Goal: Navigation & Orientation: Find specific page/section

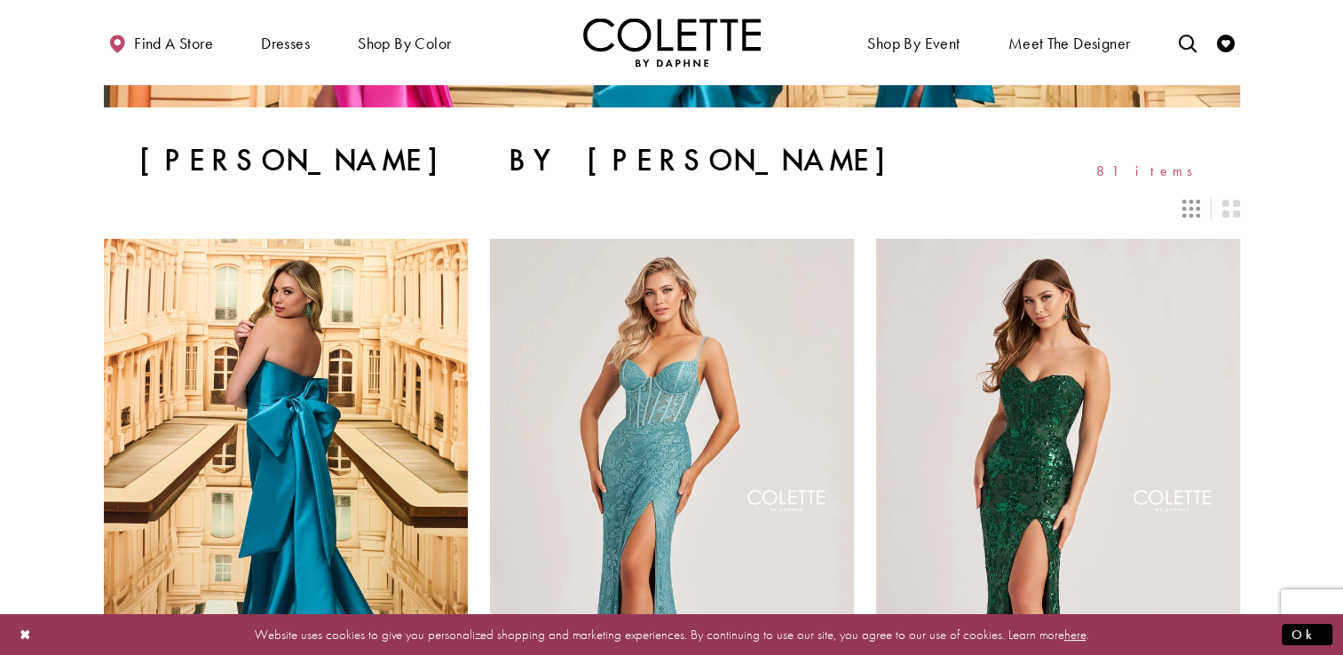
scroll to position [366, 0]
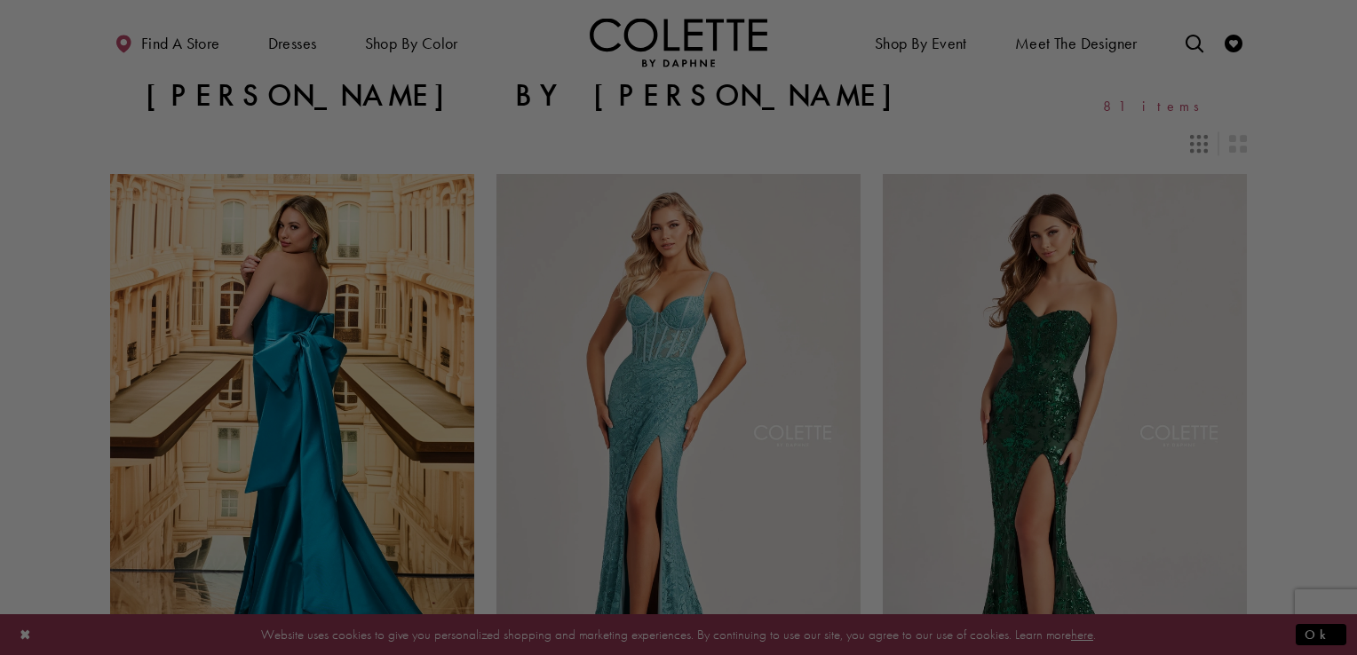
click at [73, 513] on div at bounding box center [685, 330] width 1370 height 661
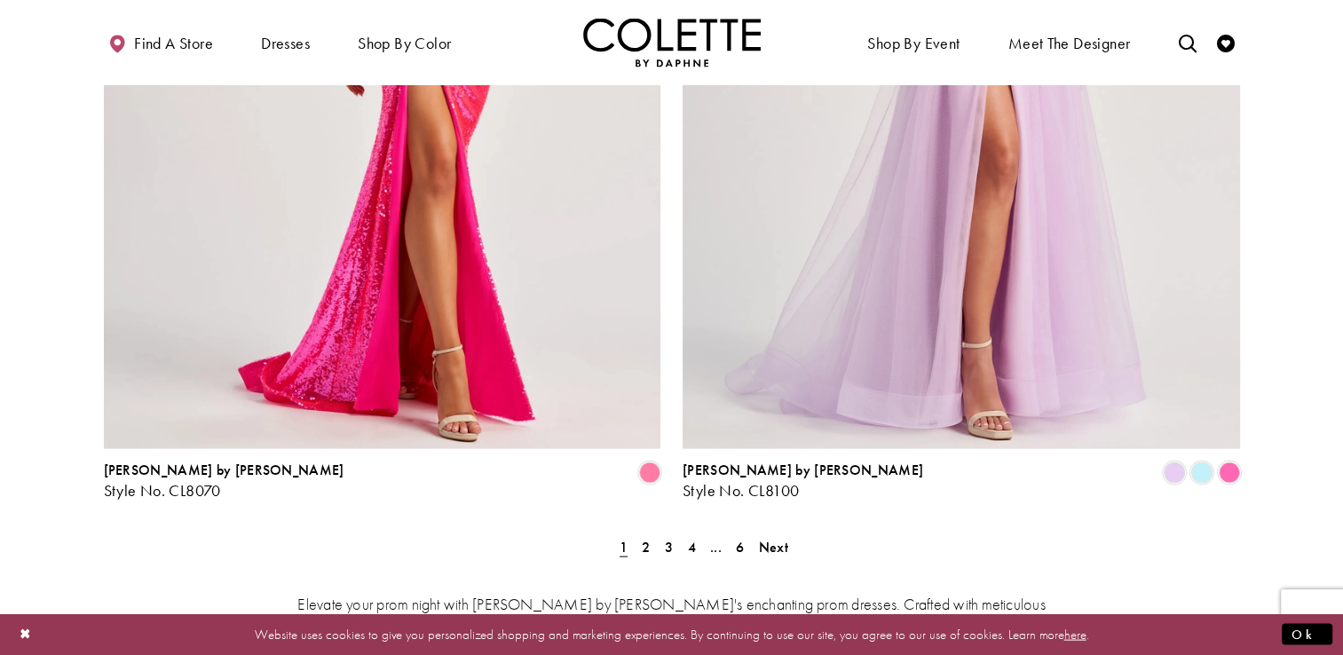
scroll to position [3519, 0]
click at [779, 538] on span "Next" at bounding box center [773, 547] width 29 height 19
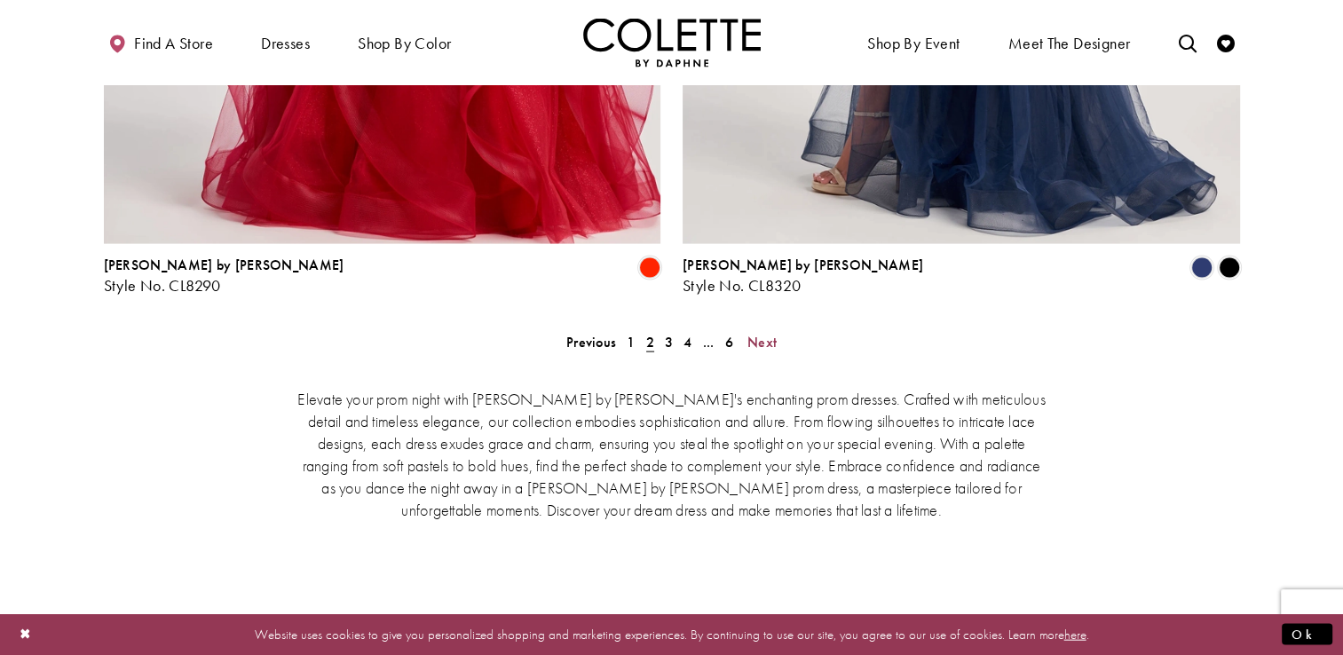
scroll to position [3725, 0]
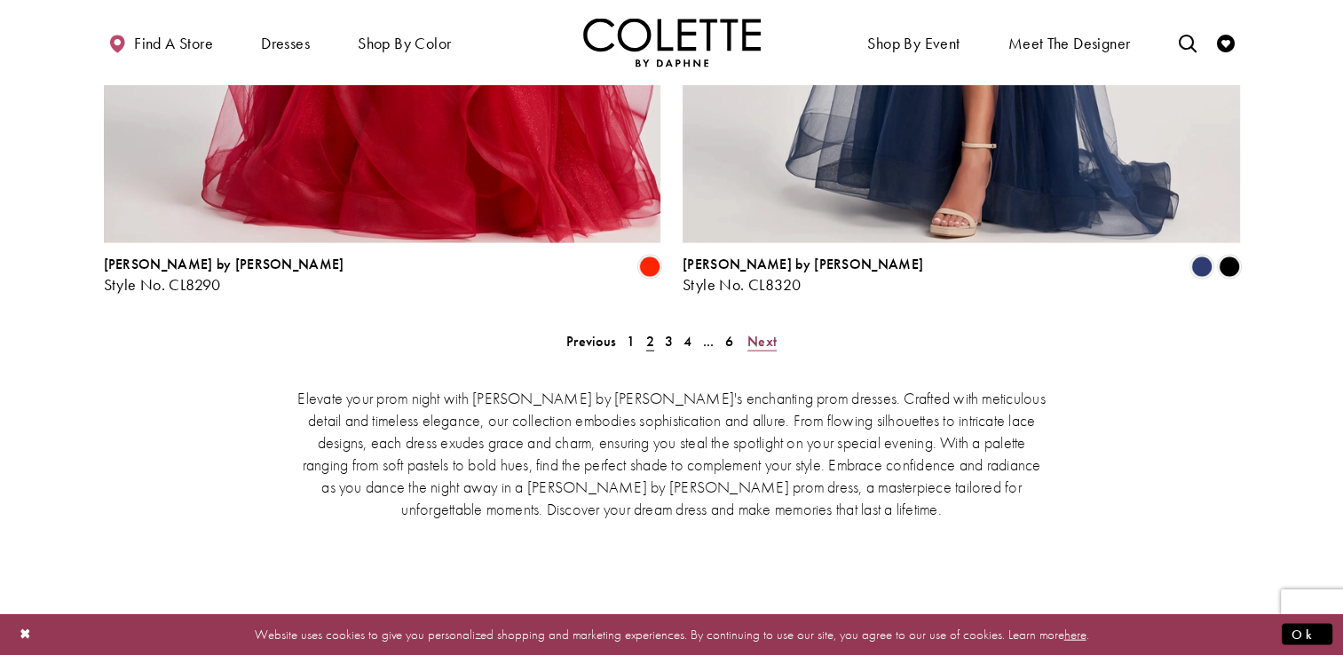
drag, startPoint x: 1061, startPoint y: 485, endPoint x: 764, endPoint y: 257, distance: 374.3
click at [764, 332] on span "Next" at bounding box center [762, 341] width 29 height 19
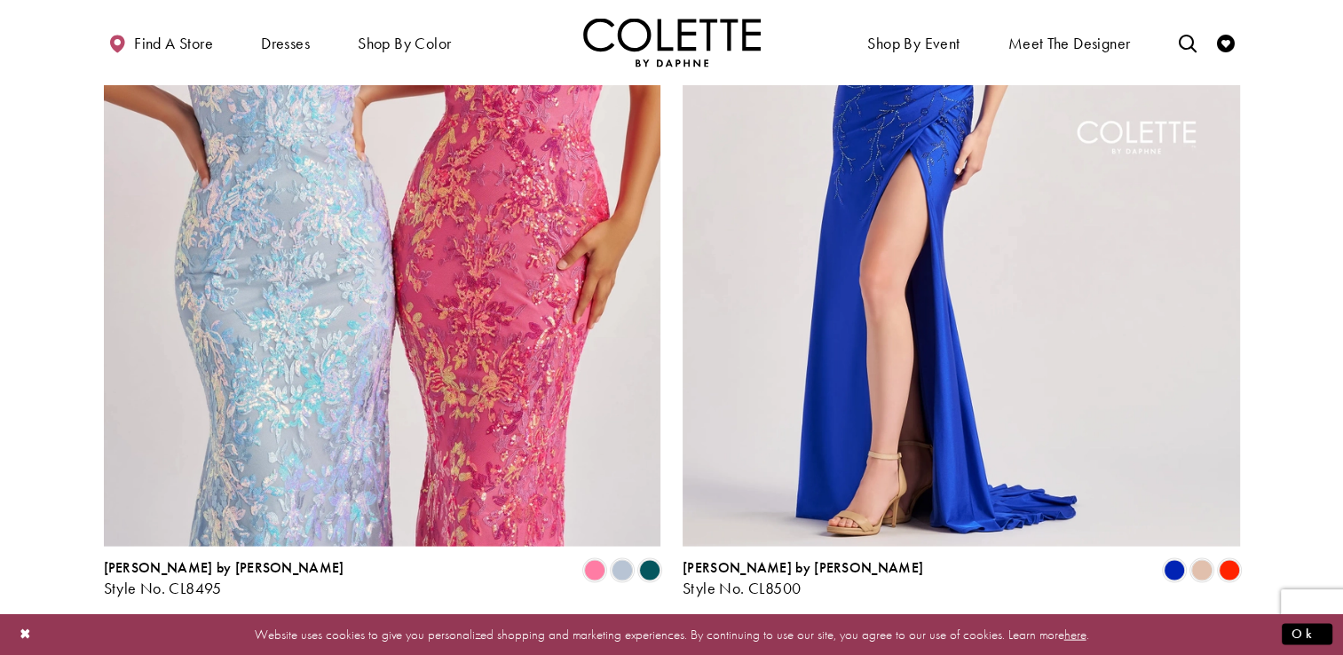
scroll to position [3420, 0]
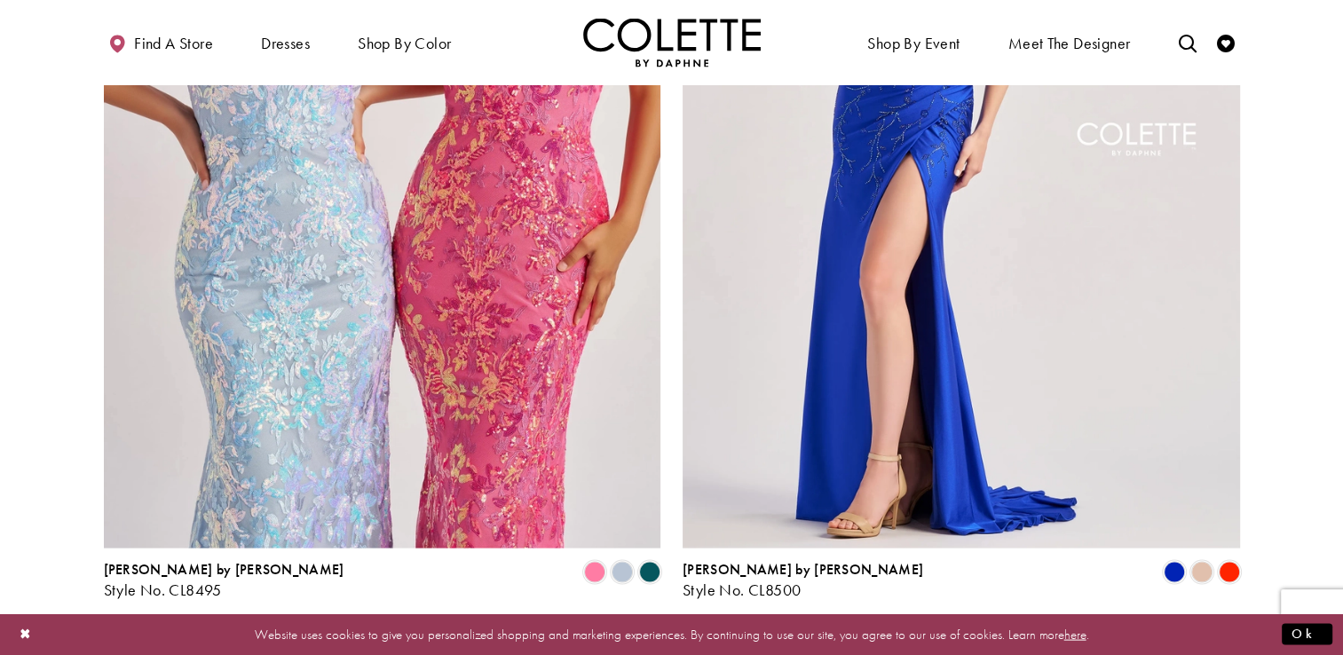
click at [758, 637] on span "Next" at bounding box center [762, 646] width 29 height 19
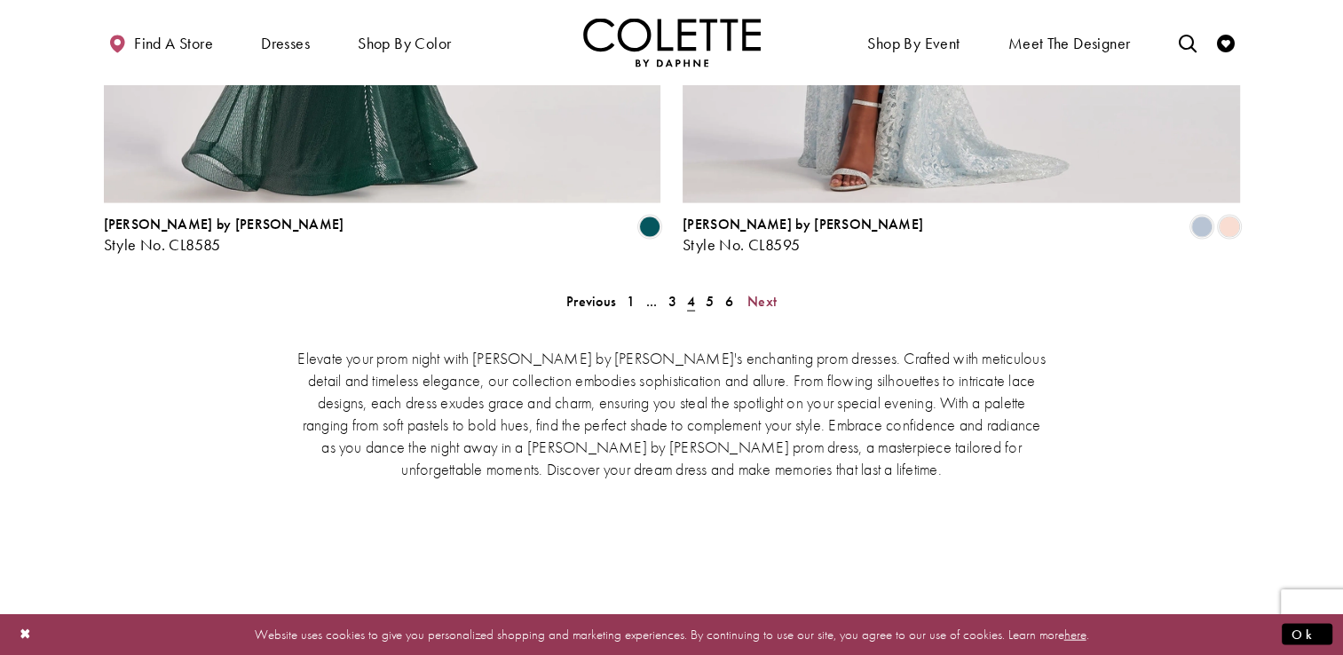
scroll to position [3763, 0]
click at [767, 294] on span "Next" at bounding box center [762, 303] width 29 height 19
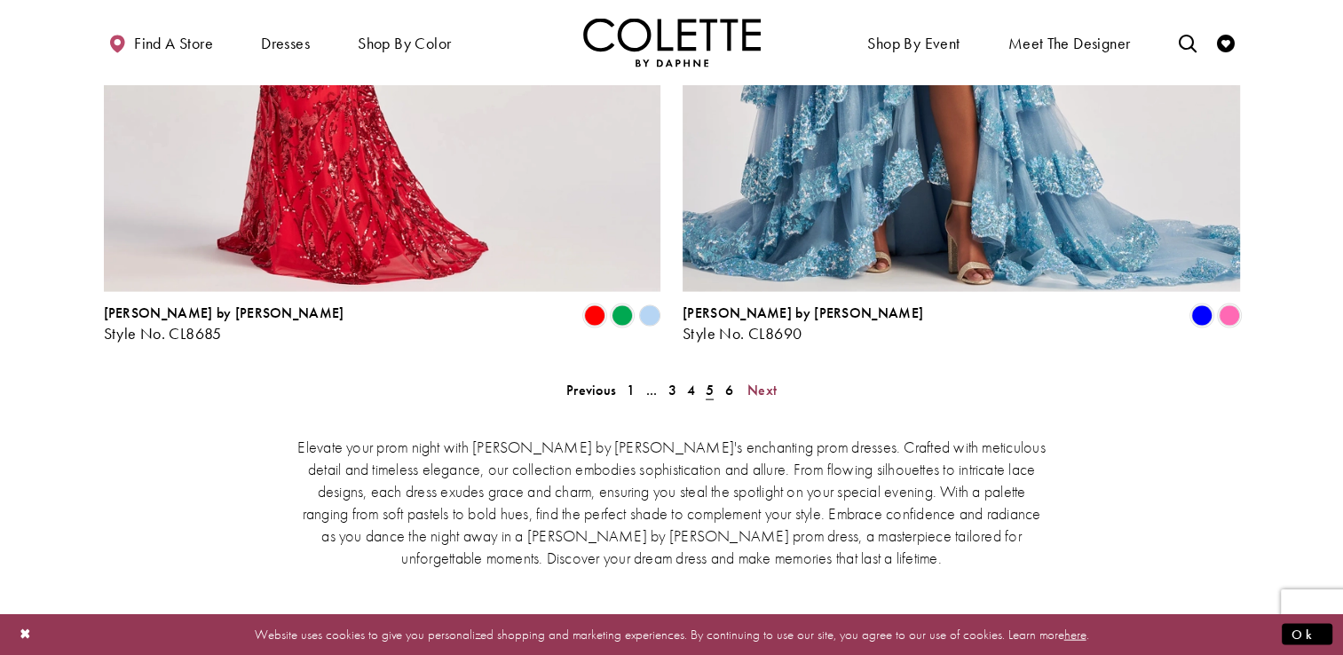
scroll to position [3677, 0]
click at [764, 380] on span "Next" at bounding box center [762, 389] width 29 height 19
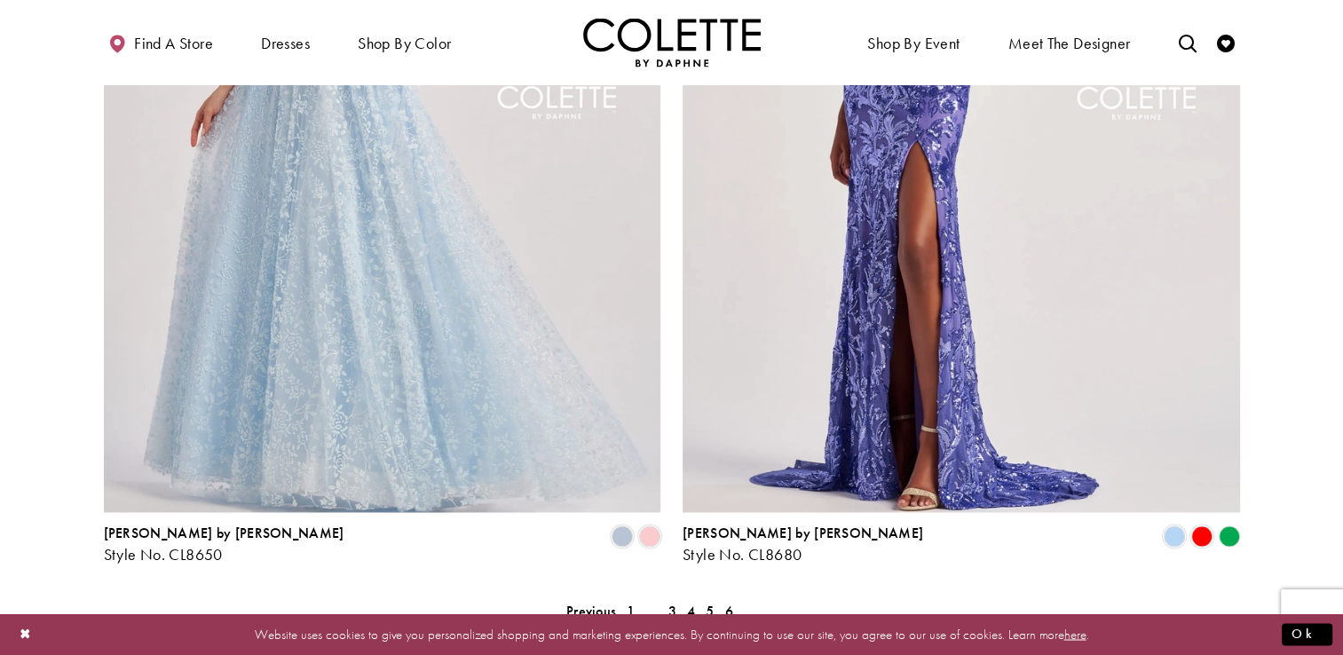
scroll to position [2820, 0]
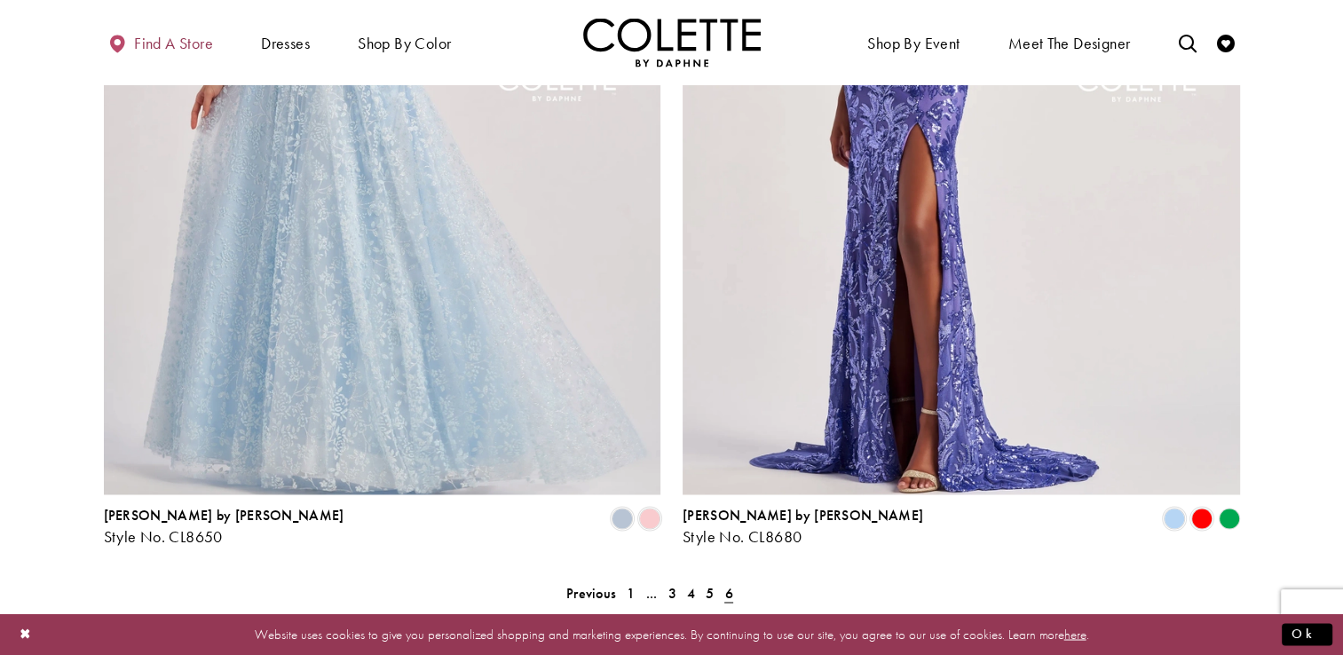
click at [188, 46] on span "Find a store" at bounding box center [173, 44] width 79 height 18
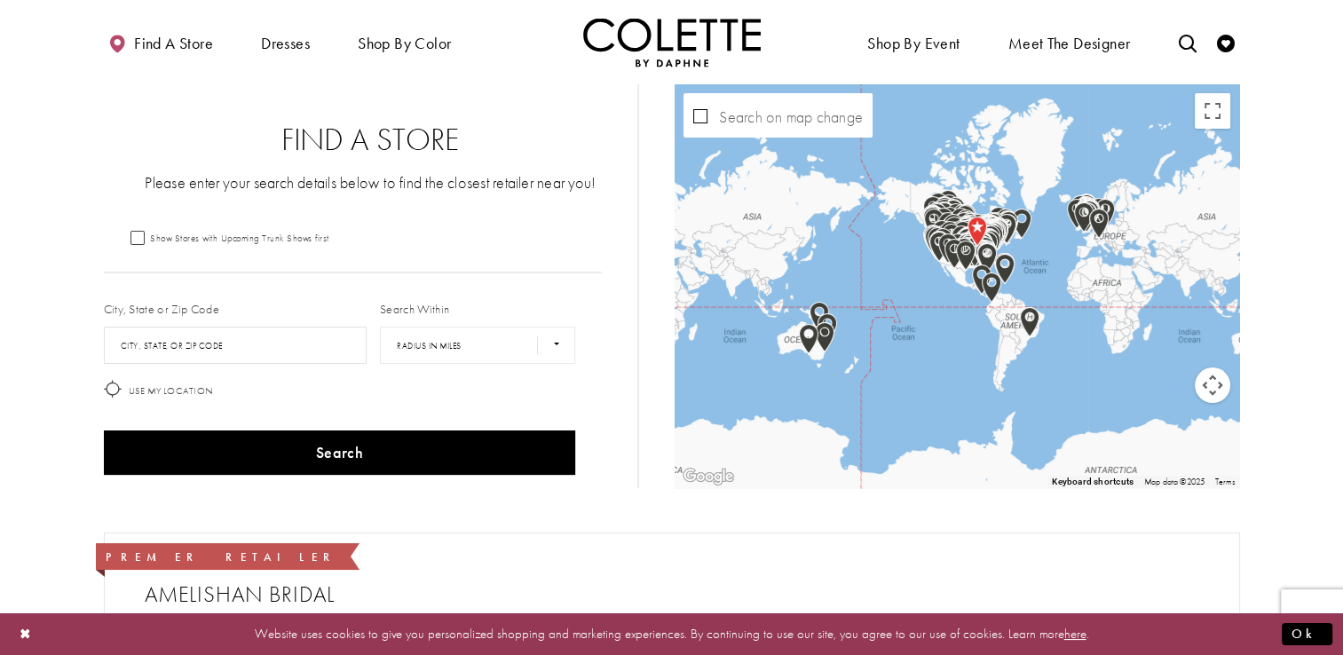
click at [205, 312] on label "City, State or Zip Code" at bounding box center [162, 309] width 116 height 18
click at [160, 300] on label "City, State or Zip Code" at bounding box center [162, 309] width 116 height 18
click at [165, 350] on input "City, State, or ZIP Code" at bounding box center [236, 345] width 264 height 37
click at [112, 389] on icon at bounding box center [113, 389] width 18 height 18
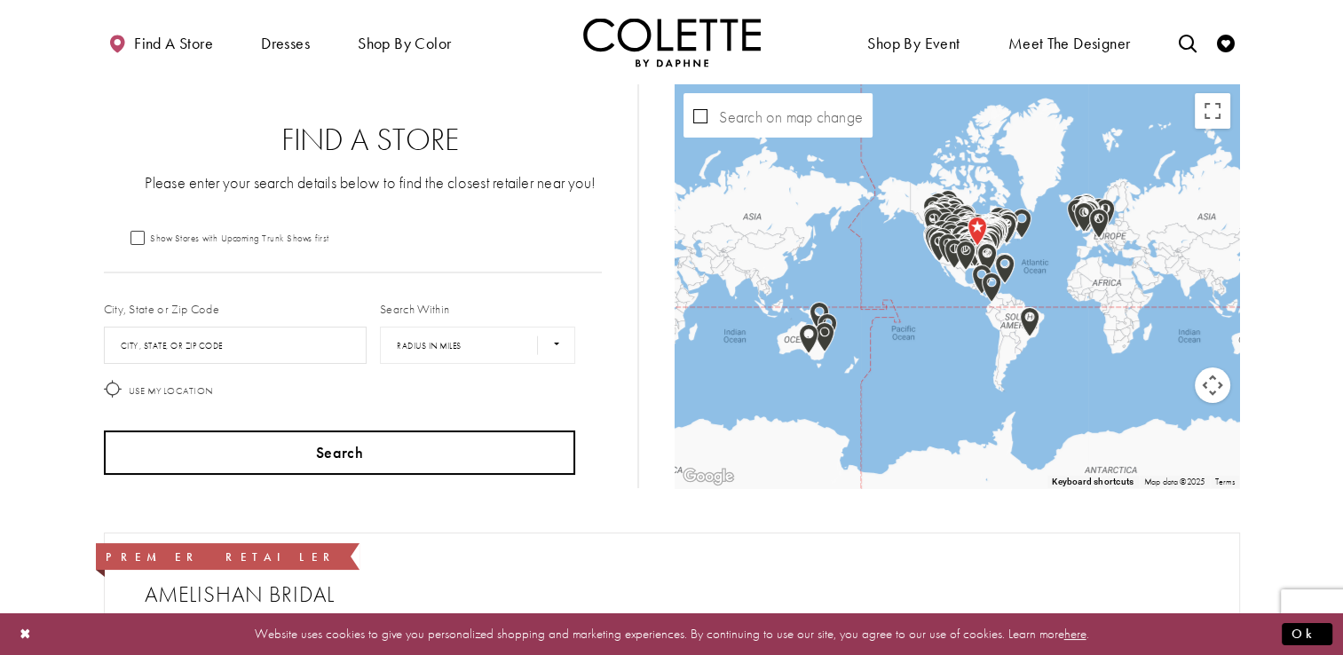
click at [217, 435] on button "Search" at bounding box center [340, 453] width 472 height 44
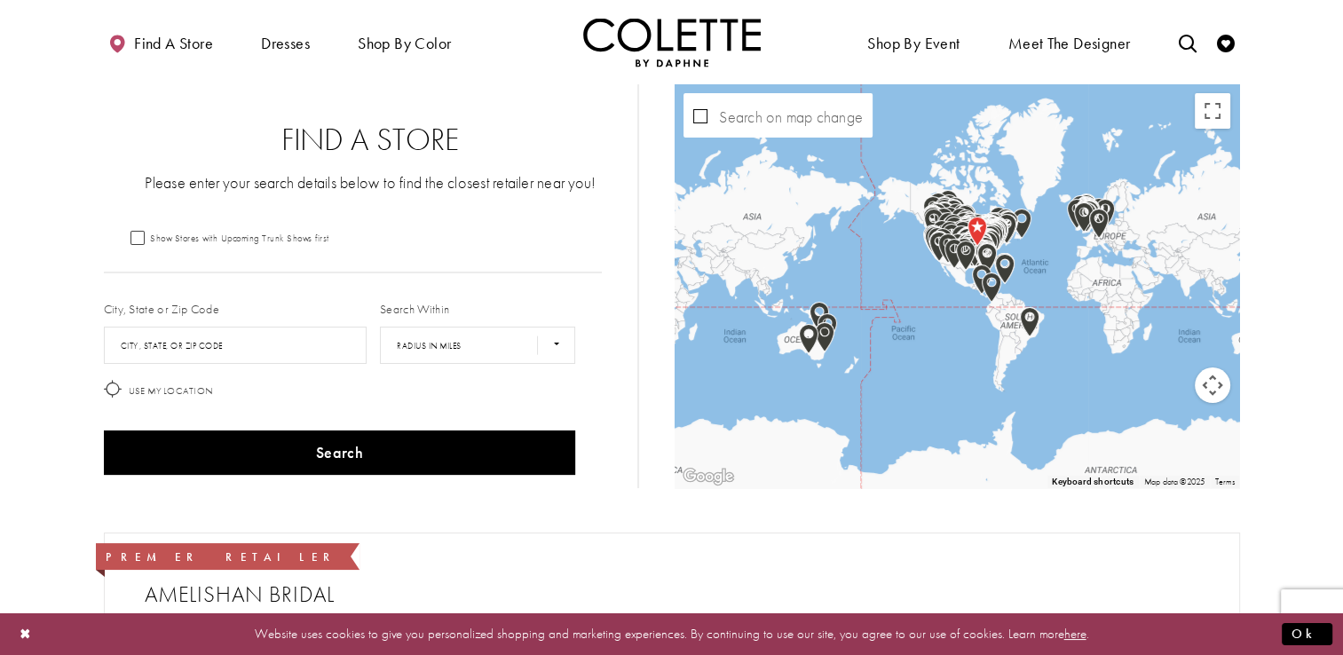
click at [926, 251] on img "Map with store locations" at bounding box center [935, 241] width 20 height 30
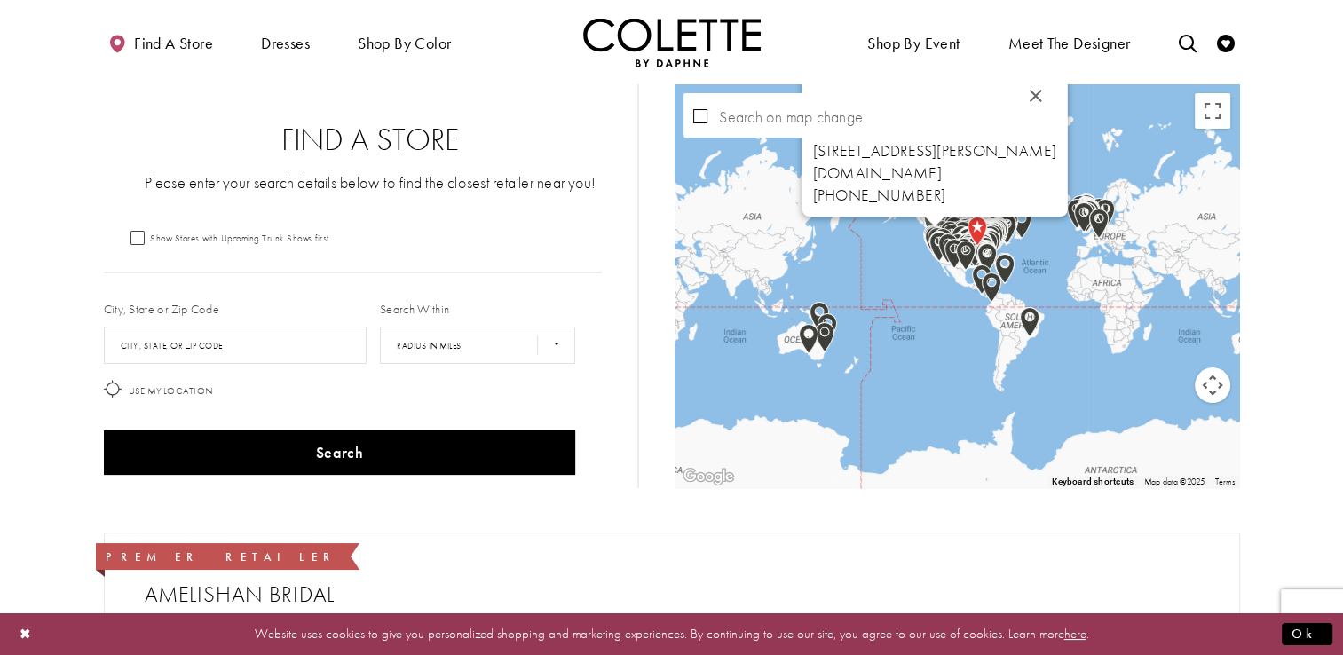
click at [957, 287] on div "TRUDYS [STREET_ADDRESS][PERSON_NAME] [DOMAIN_NAME] [PHONE_NUMBER]" at bounding box center [1239, 287] width 565 height 0
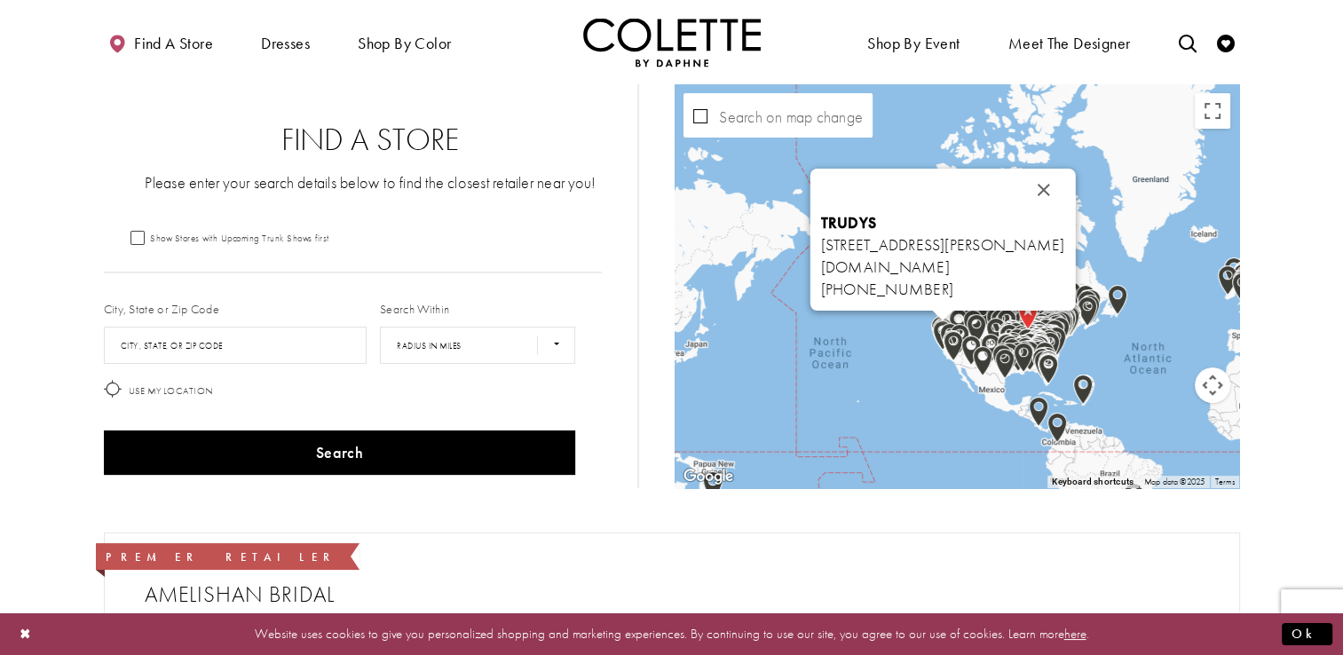
click at [916, 339] on div "TRUDYS [STREET_ADDRESS][PERSON_NAME] [DOMAIN_NAME] [PHONE_NUMBER]" at bounding box center [957, 286] width 565 height 404
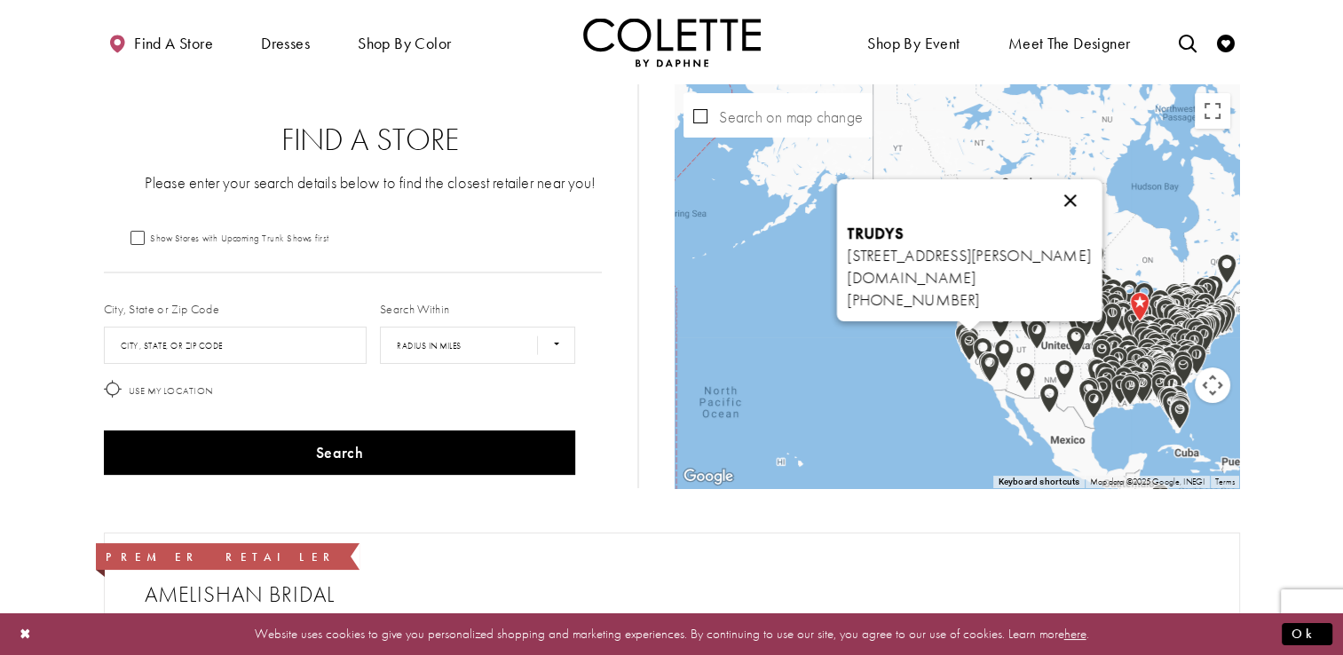
click at [1092, 200] on button "Close" at bounding box center [1070, 200] width 43 height 43
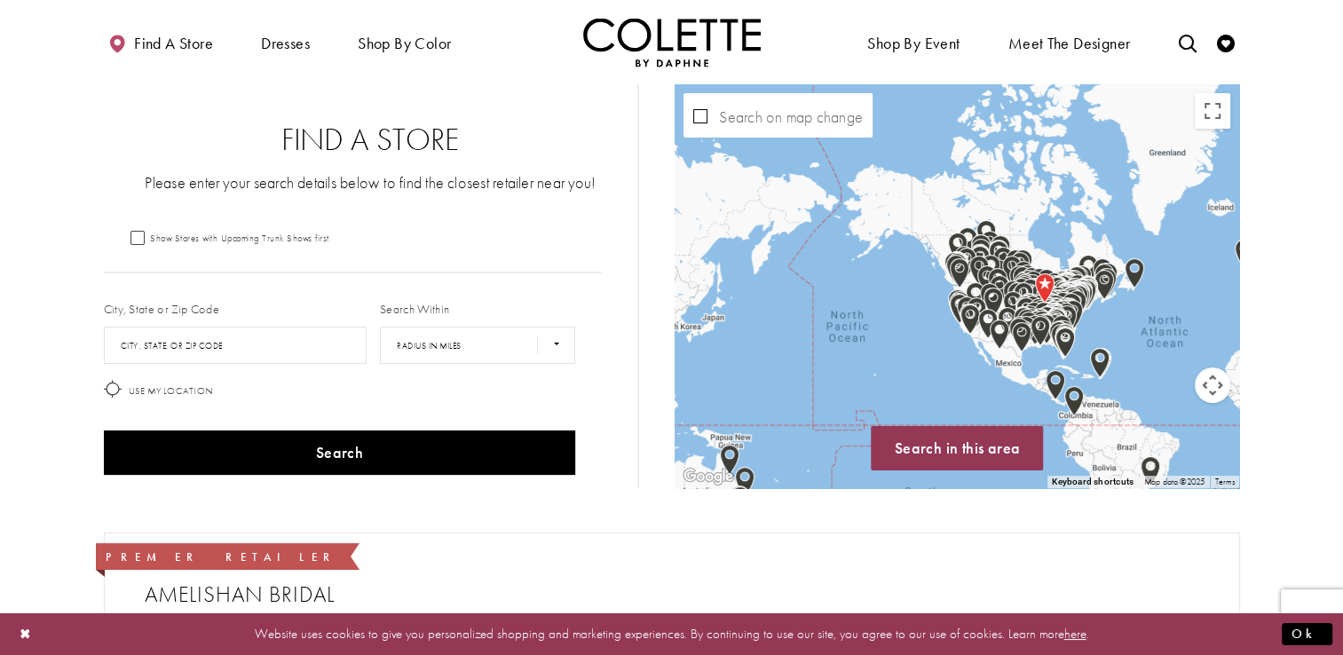
click at [945, 271] on img "Map with store locations" at bounding box center [955, 267] width 20 height 30
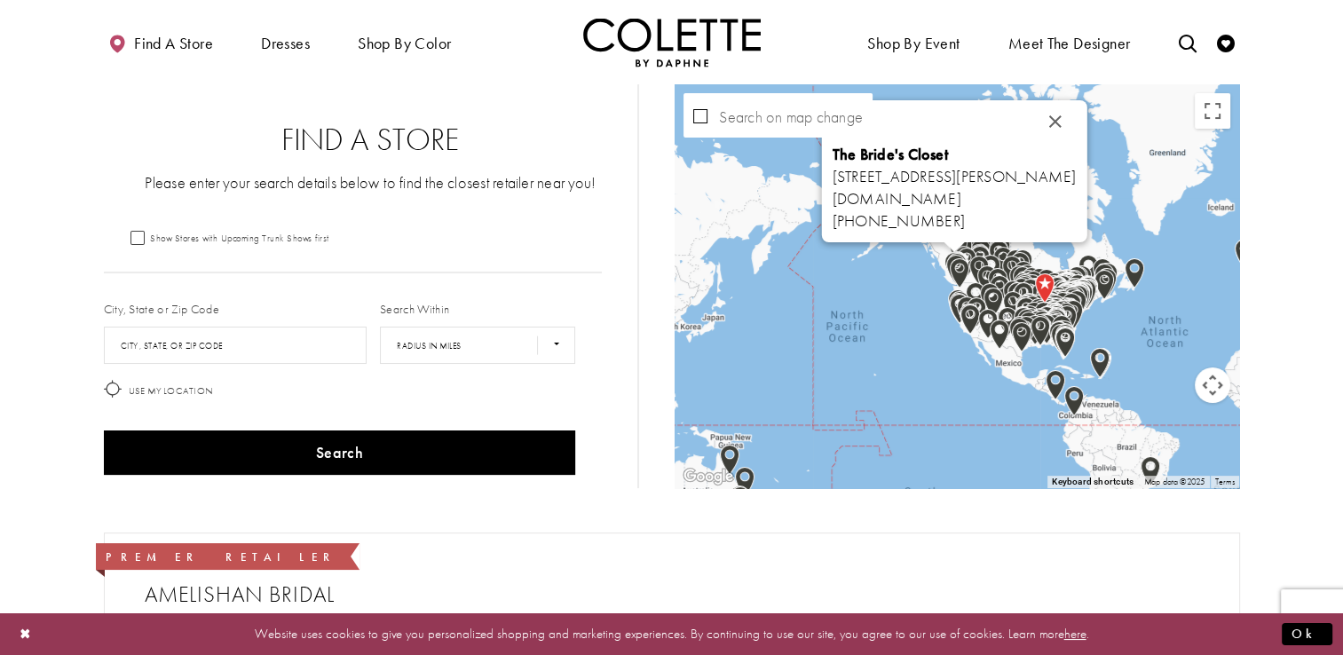
click at [957, 287] on div "The Bride's Closet [STREET_ADDRESS][PERSON_NAME] [DOMAIN_NAME] [PHONE_NUMBER]" at bounding box center [1239, 287] width 565 height 0
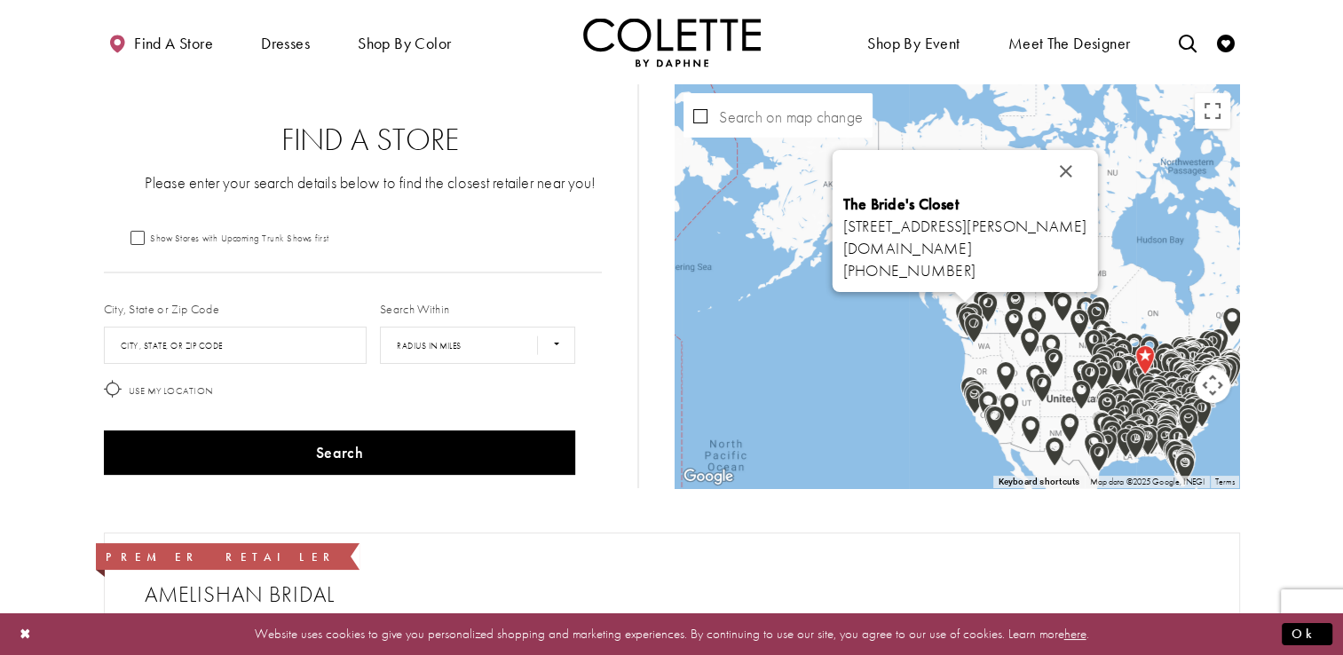
click at [942, 325] on div "The Bride's Closet [STREET_ADDRESS][PERSON_NAME] [DOMAIN_NAME] [PHONE_NUMBER]" at bounding box center [957, 286] width 565 height 404
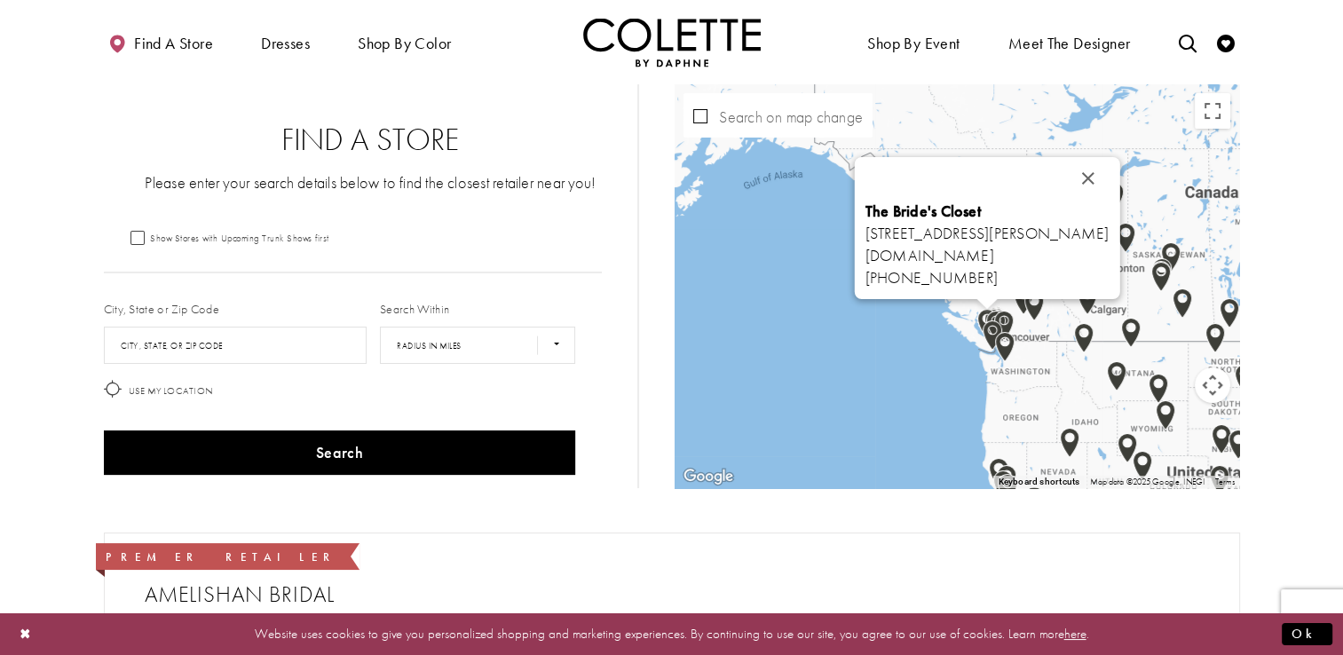
click at [970, 339] on div "The Bride's Closet [STREET_ADDRESS][PERSON_NAME] [DOMAIN_NAME] [PHONE_NUMBER]" at bounding box center [957, 286] width 565 height 404
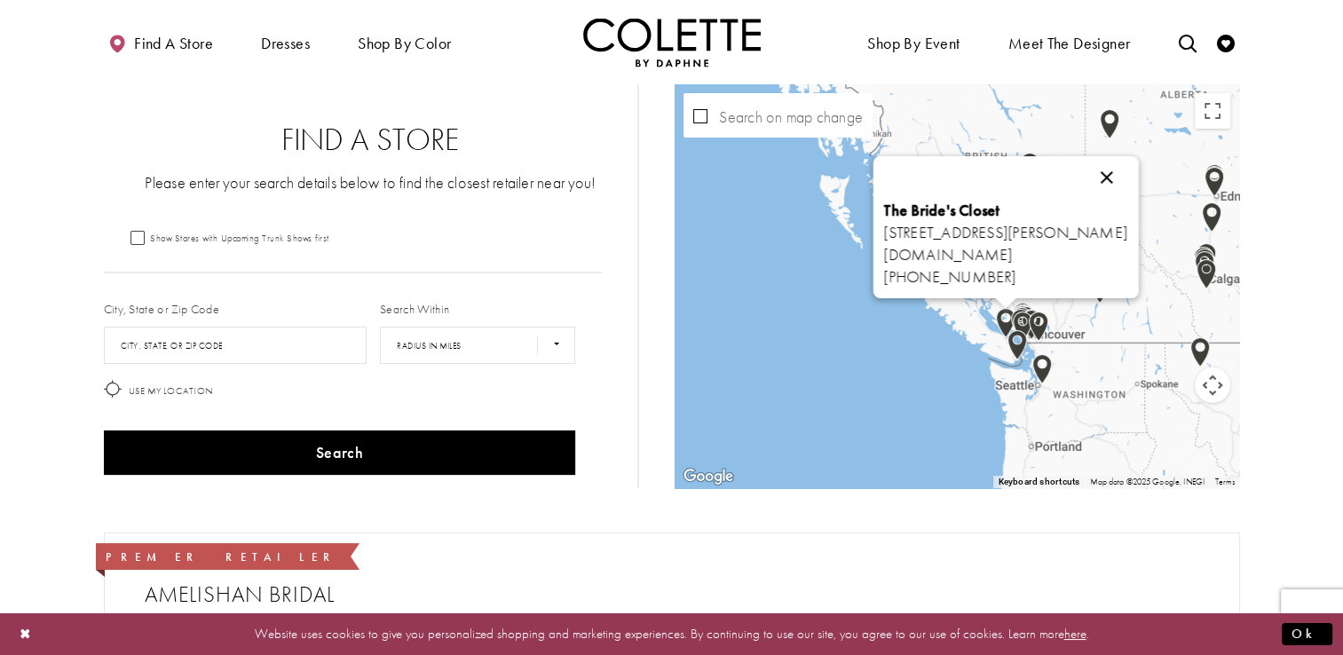
click at [1128, 182] on button "Close" at bounding box center [1107, 177] width 43 height 43
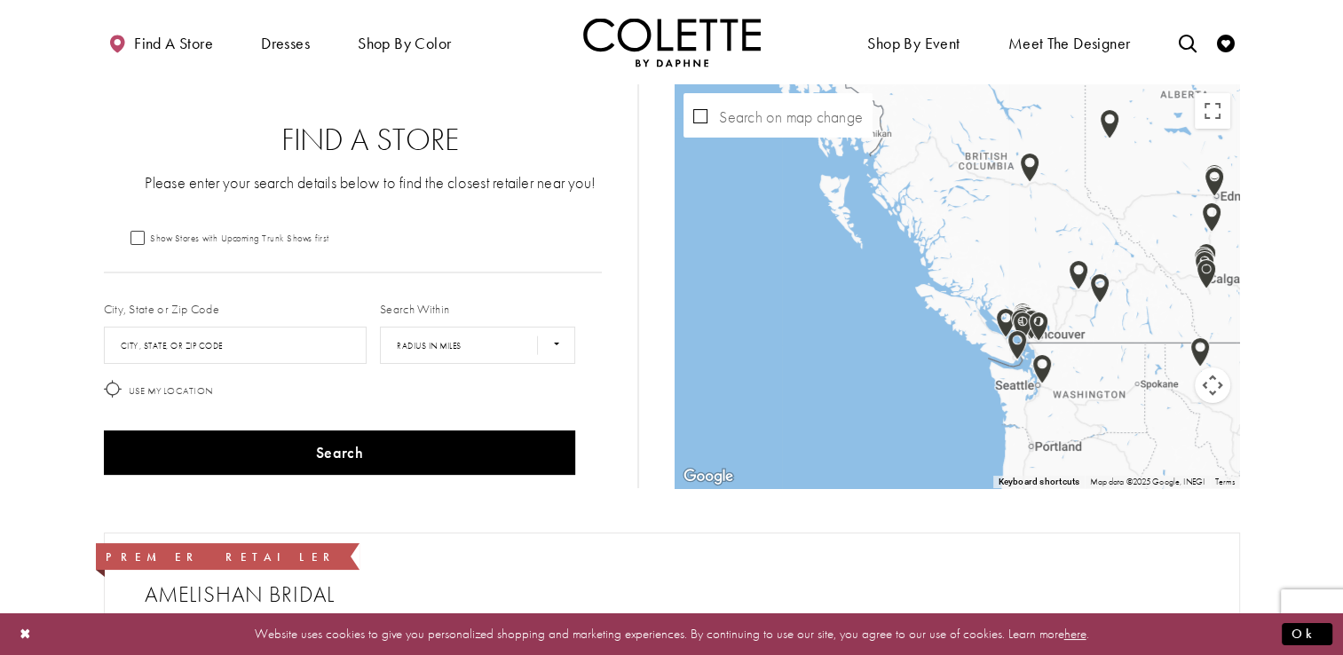
click at [986, 332] on div "Map with store locations" at bounding box center [957, 286] width 565 height 404
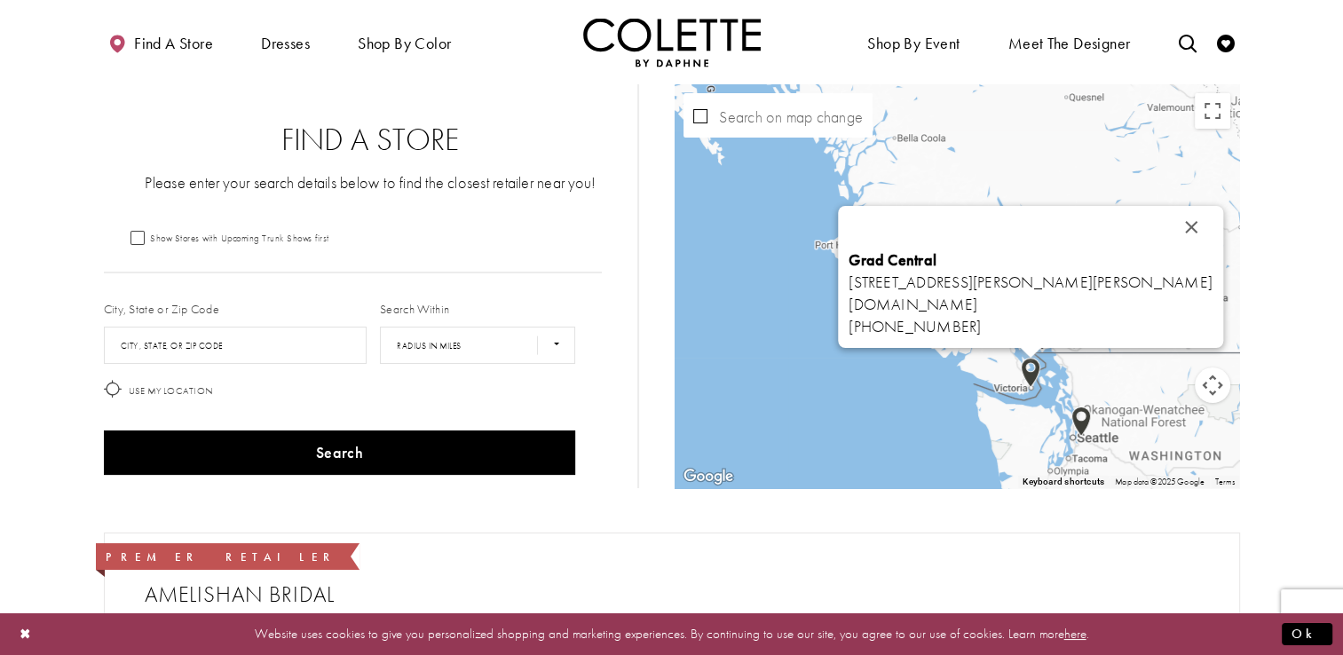
click at [916, 381] on div "Grad Central [STREET_ADDRESS][PERSON_NAME][PERSON_NAME] [DOMAIN_NAME] [PHONE_NU…" at bounding box center [957, 286] width 565 height 404
